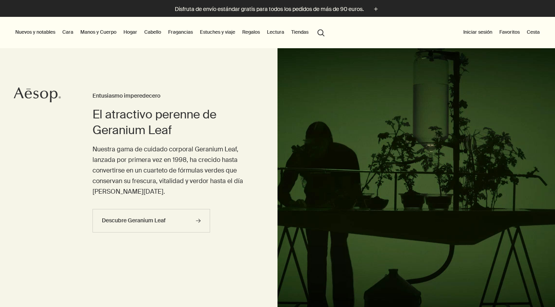
click at [131, 34] on link "Hogar" at bounding box center [130, 31] width 17 height 9
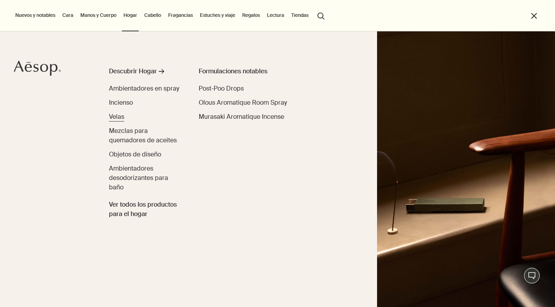
click at [115, 120] on span "Velas" at bounding box center [116, 116] width 15 height 8
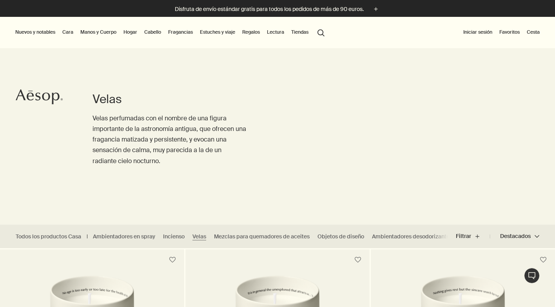
click at [130, 33] on link "Hogar" at bounding box center [130, 31] width 17 height 9
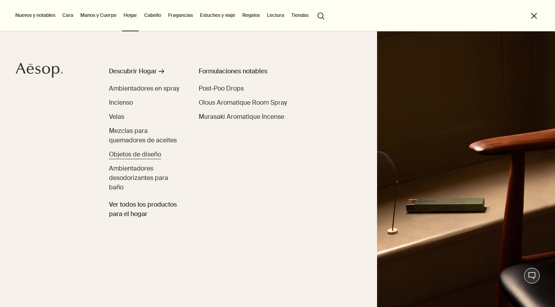
click at [123, 151] on span "Objetos de diseño" at bounding box center [135, 154] width 52 height 8
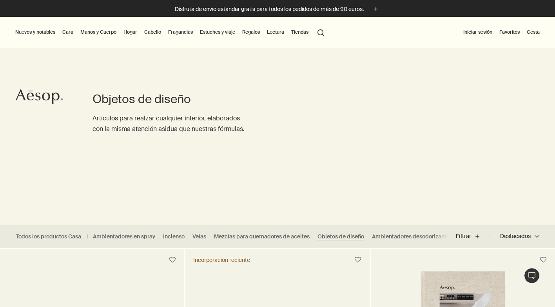
click at [130, 33] on link "Hogar" at bounding box center [130, 31] width 17 height 9
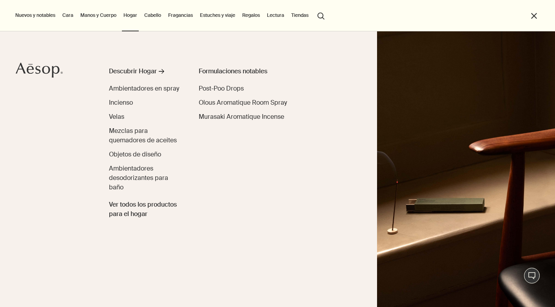
click at [221, 17] on link "Estuches y viaje" at bounding box center [217, 15] width 38 height 9
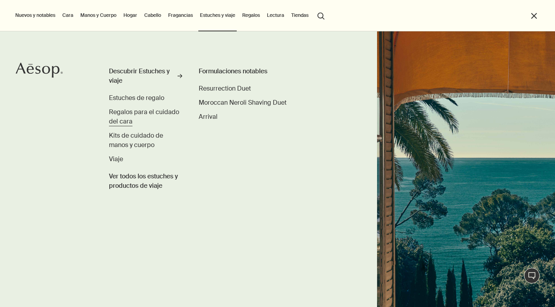
click at [124, 114] on span "Regalos para el cuidado del cara" at bounding box center [144, 117] width 70 height 18
